Goal: Transaction & Acquisition: Purchase product/service

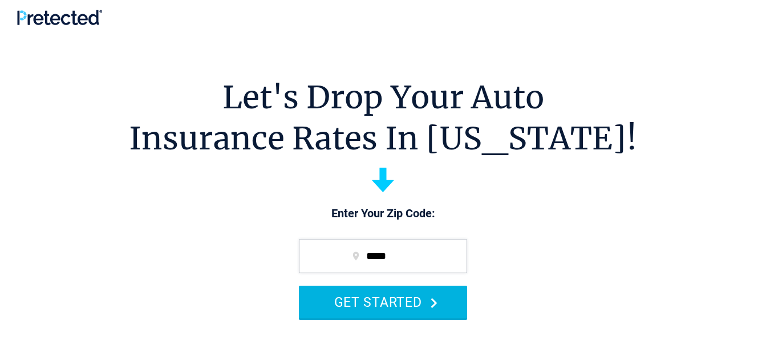
click at [423, 303] on button "GET STARTED" at bounding box center [383, 302] width 168 height 33
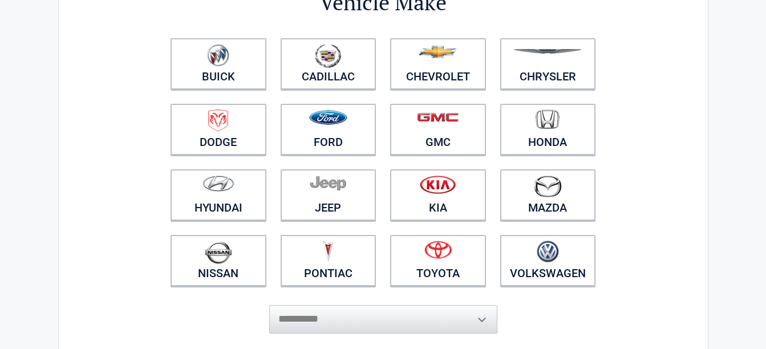
scroll to position [120, 0]
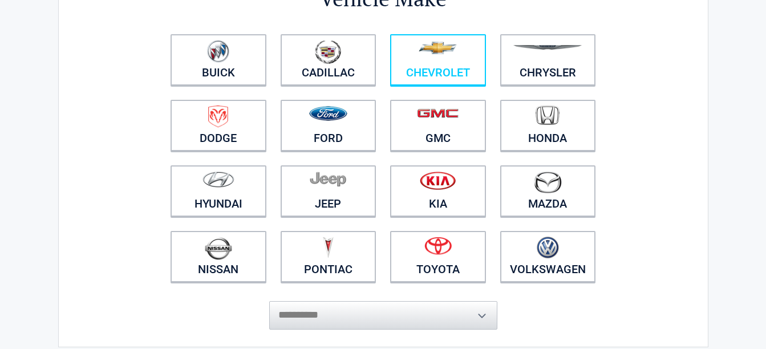
click at [454, 78] on link "Chevrolet" at bounding box center [438, 59] width 96 height 51
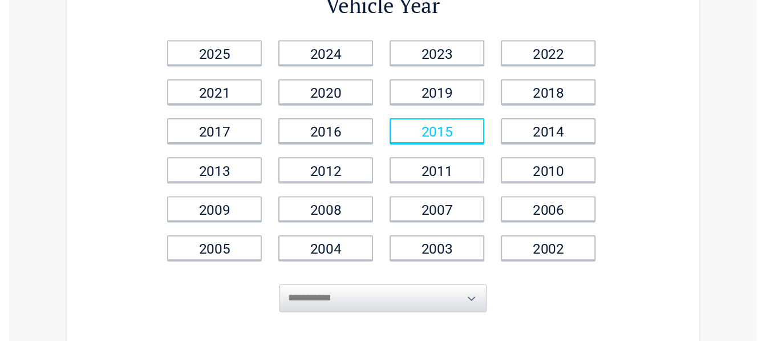
scroll to position [99, 0]
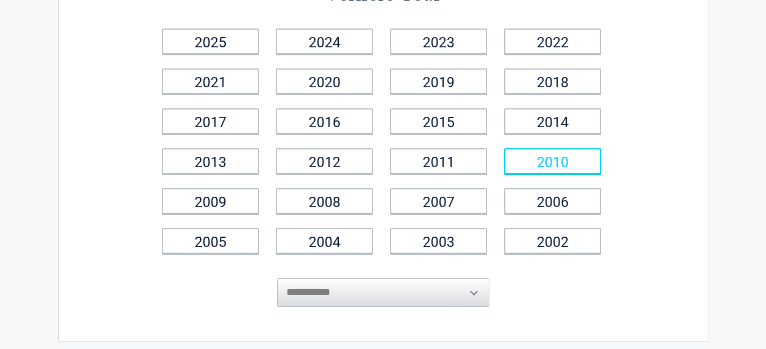
click at [520, 166] on link "2010" at bounding box center [553, 161] width 97 height 26
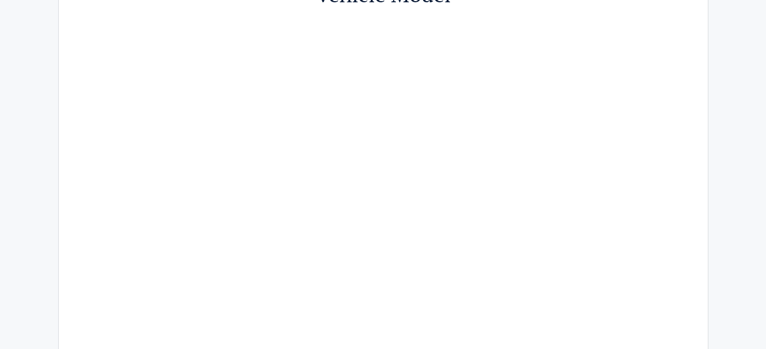
scroll to position [66, 0]
